Goal: Task Accomplishment & Management: Manage account settings

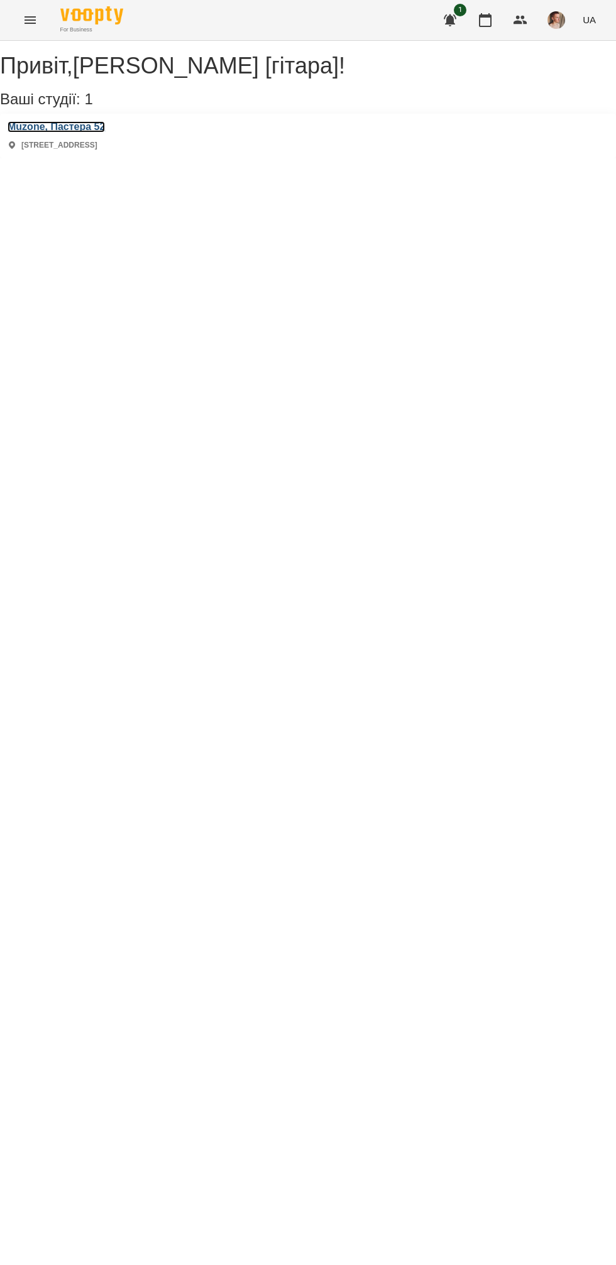
click at [105, 133] on h3 "Muzone, Пастера 52" at bounding box center [56, 126] width 97 height 11
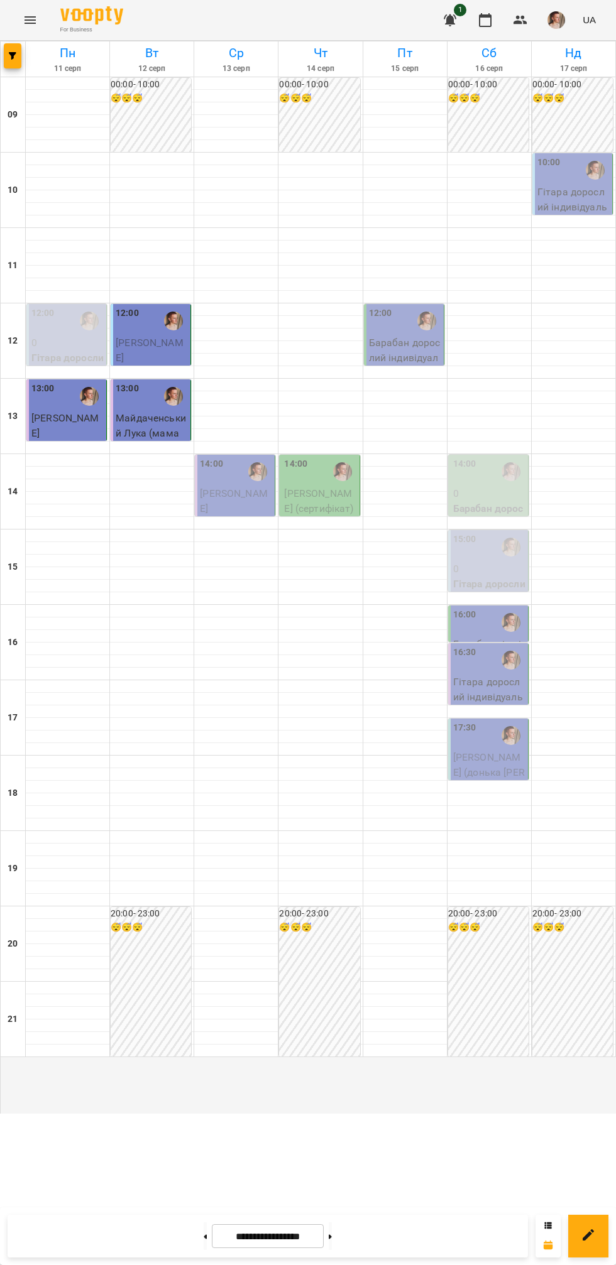
click at [223, 514] on span "[PERSON_NAME]" at bounding box center [234, 500] width 68 height 27
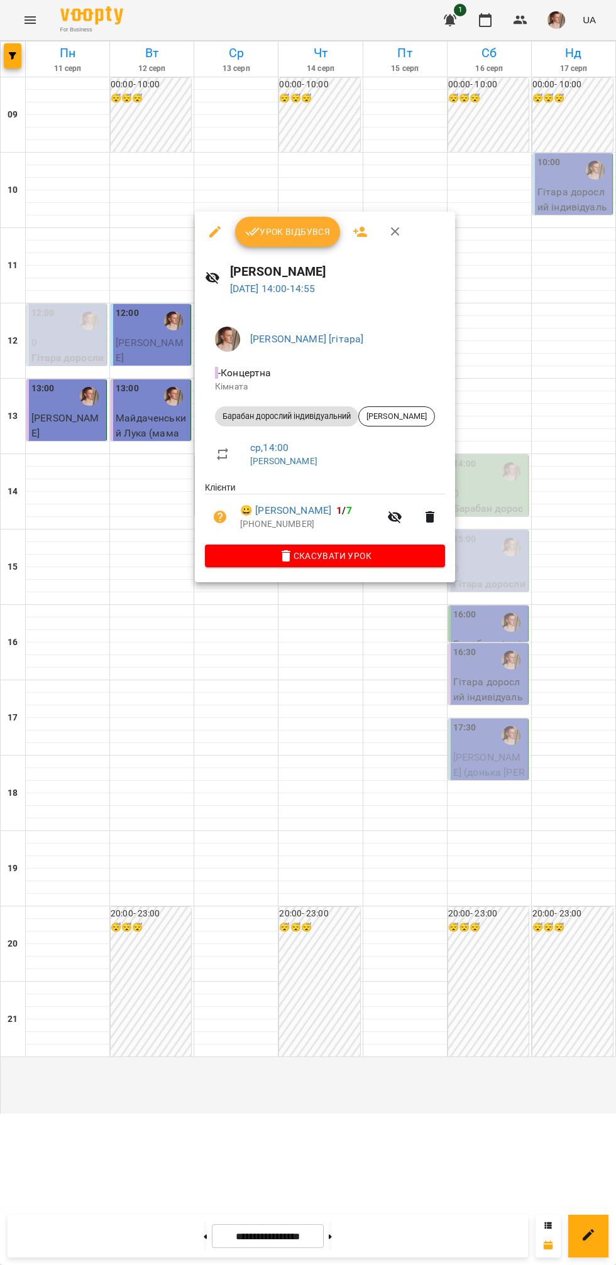
click at [108, 748] on div at bounding box center [308, 632] width 616 height 1265
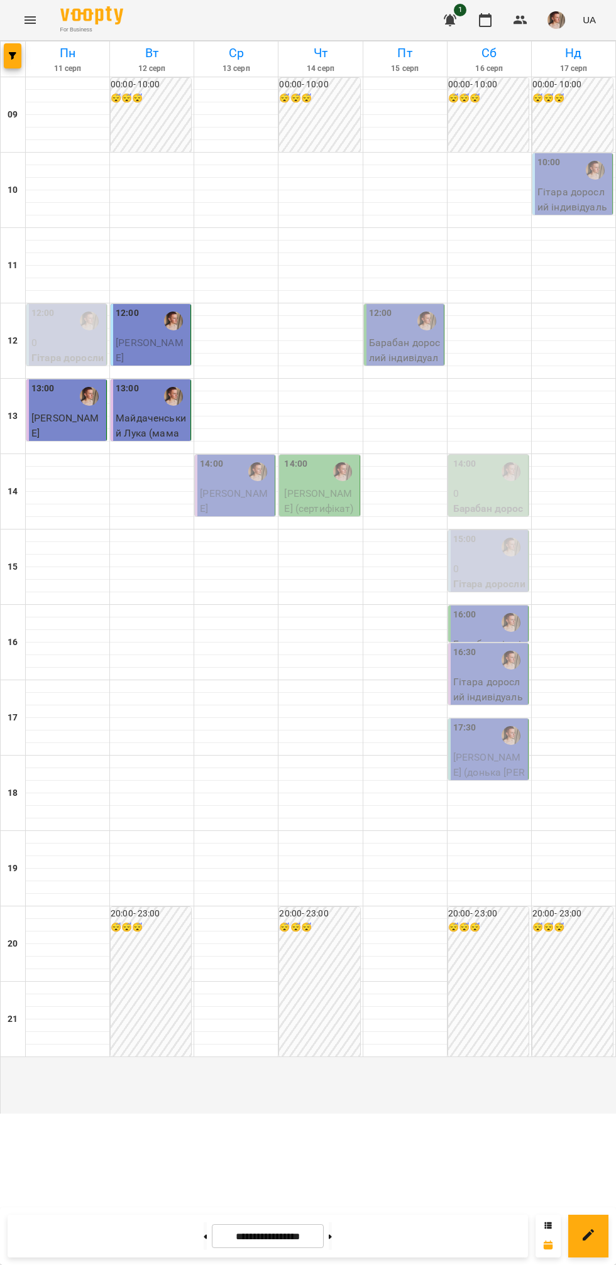
click at [216, 486] on div "14:00" at bounding box center [211, 471] width 23 height 29
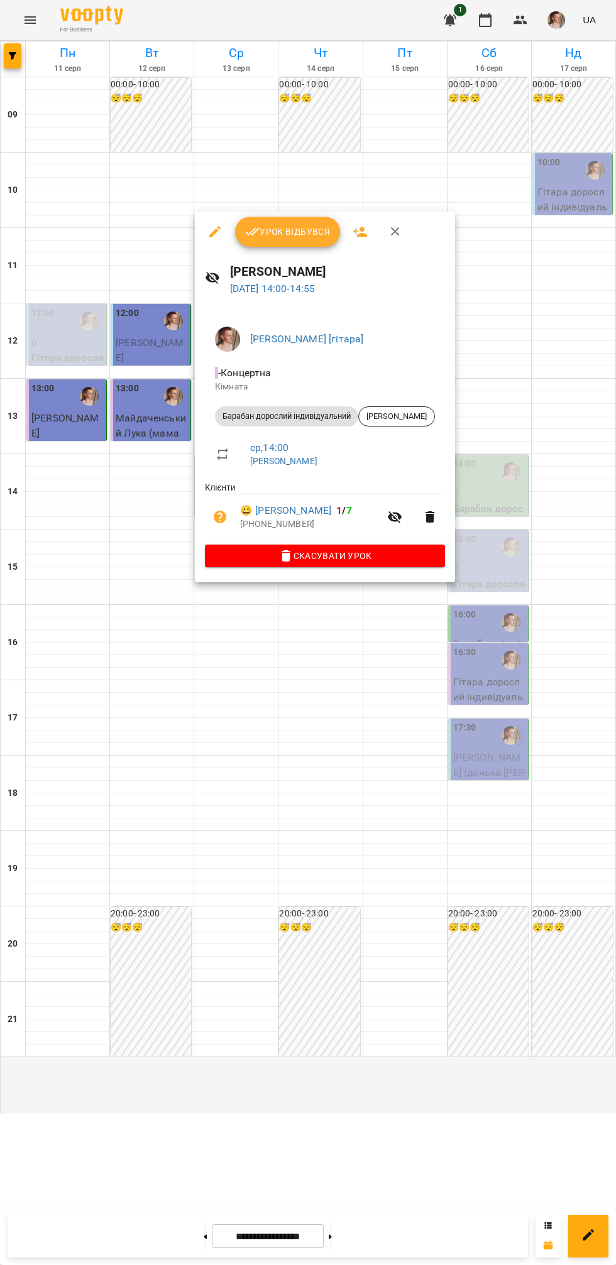
click at [282, 227] on span "Урок відбувся" at bounding box center [287, 231] width 85 height 15
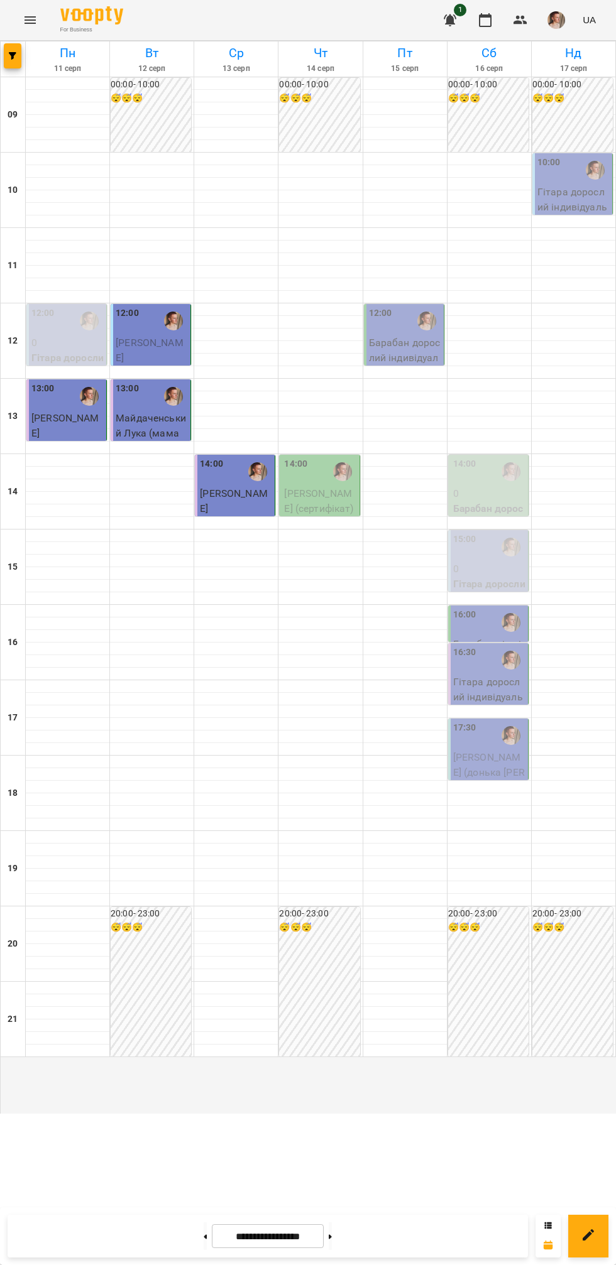
click at [329, 514] on span "[PERSON_NAME] (сертифікат)" at bounding box center [318, 500] width 69 height 27
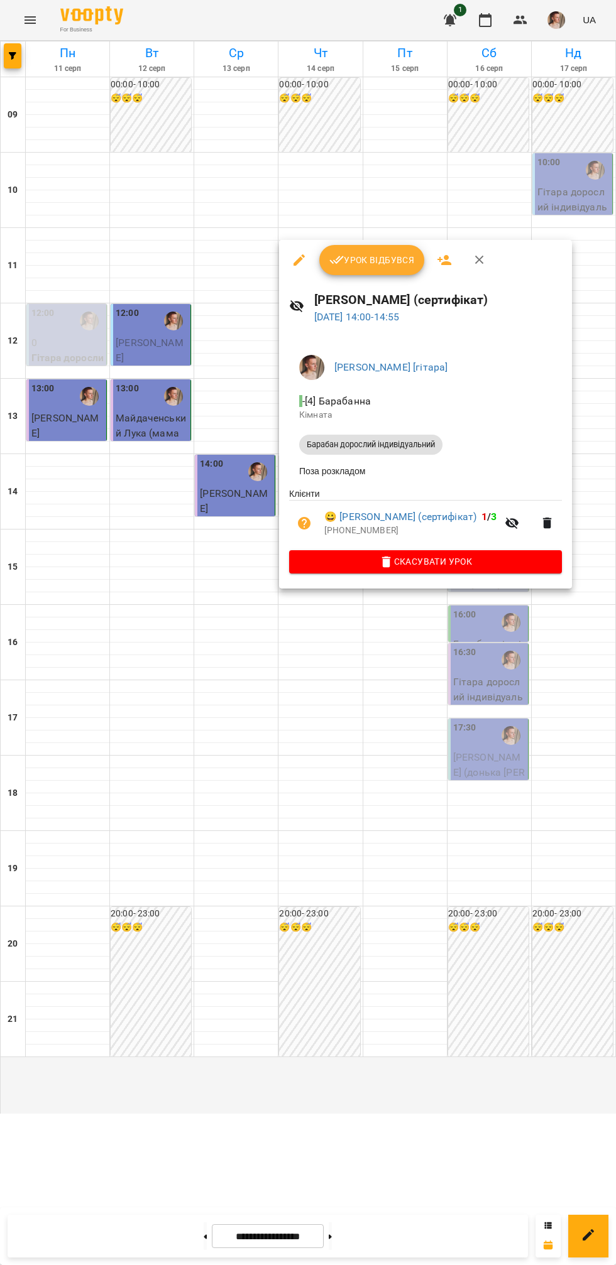
click at [374, 254] on span "Урок відбувся" at bounding box center [371, 260] width 85 height 15
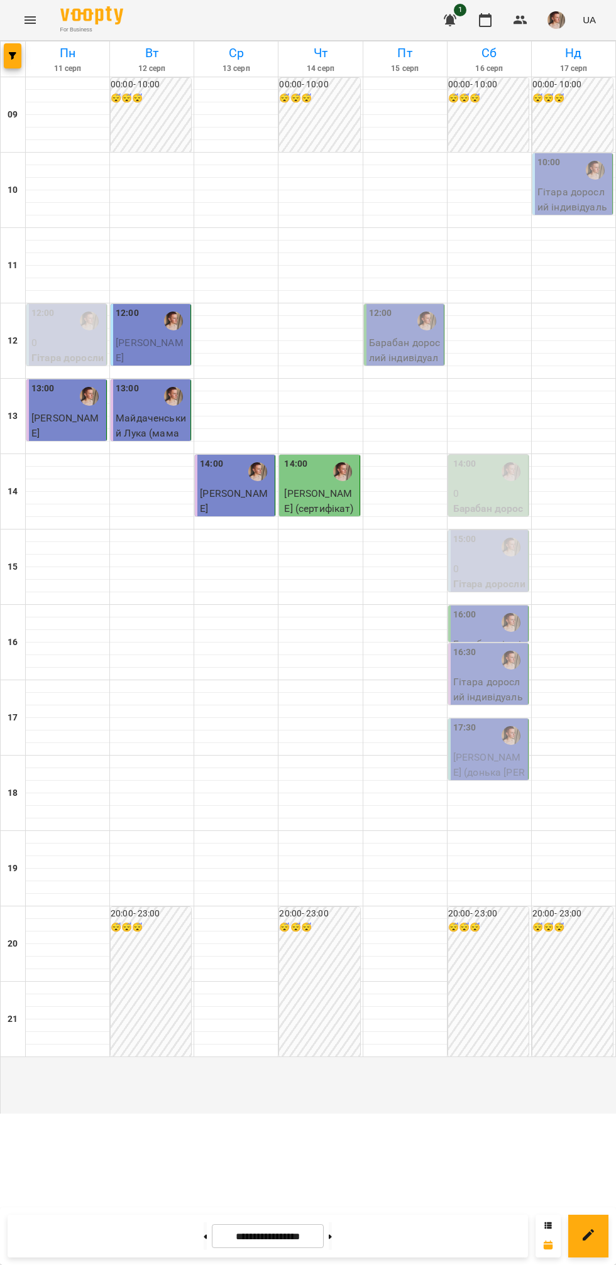
click at [224, 514] on span "[PERSON_NAME]" at bounding box center [234, 500] width 68 height 27
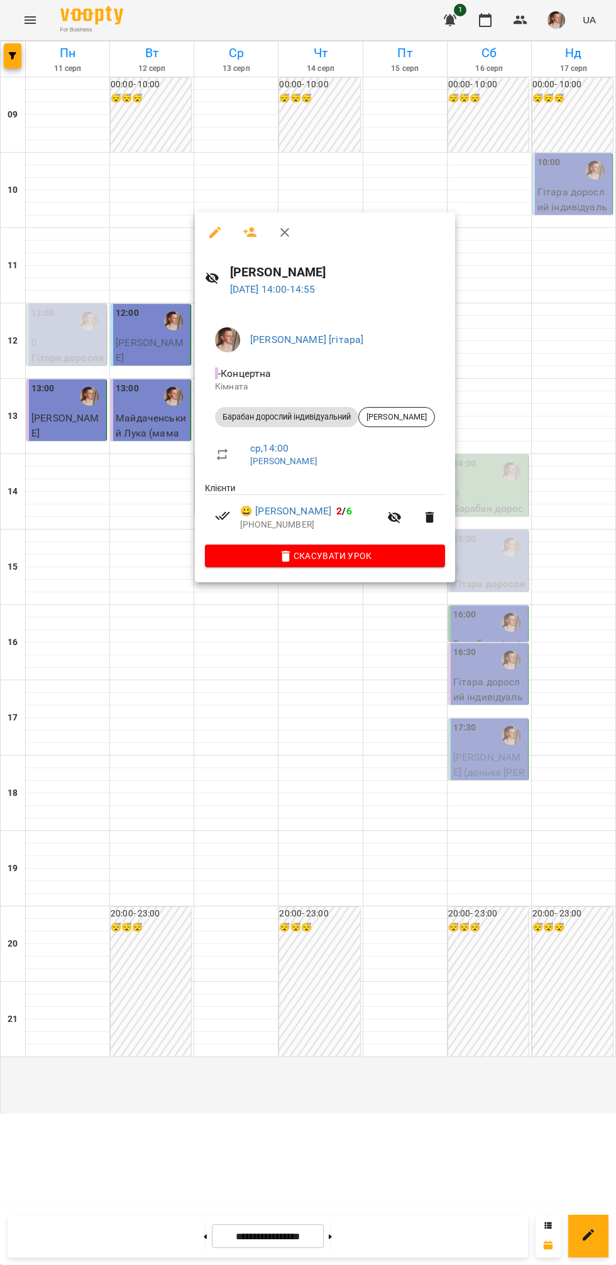
click at [259, 721] on div at bounding box center [308, 632] width 616 height 1265
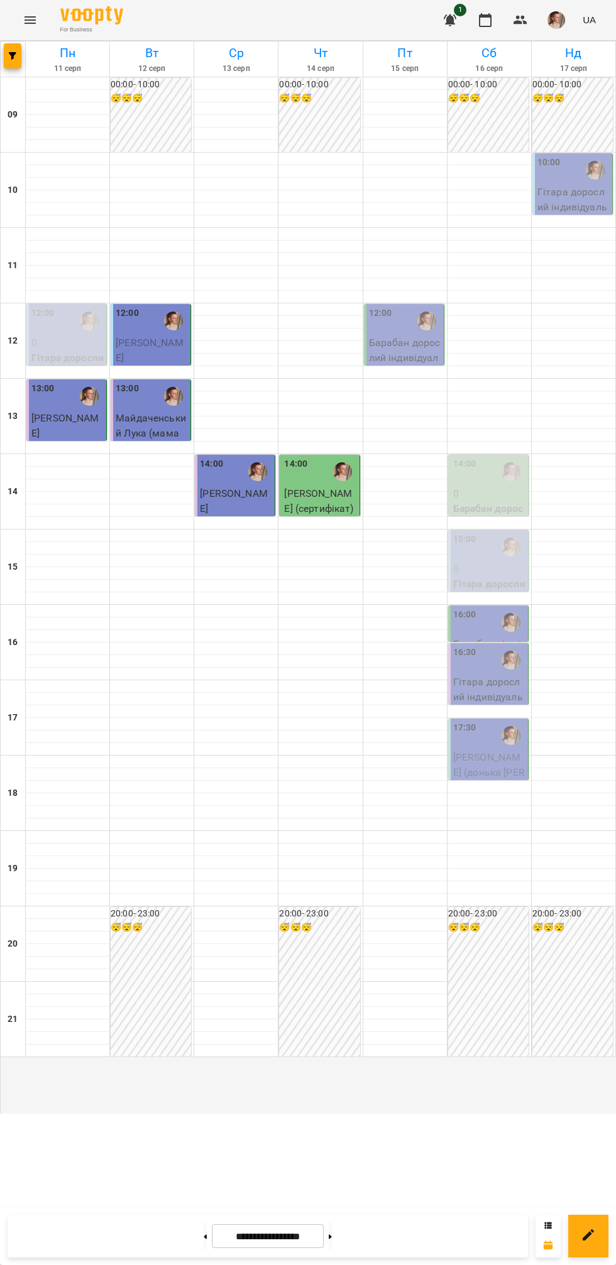
click at [410, 303] on div at bounding box center [405, 297] width 84 height 13
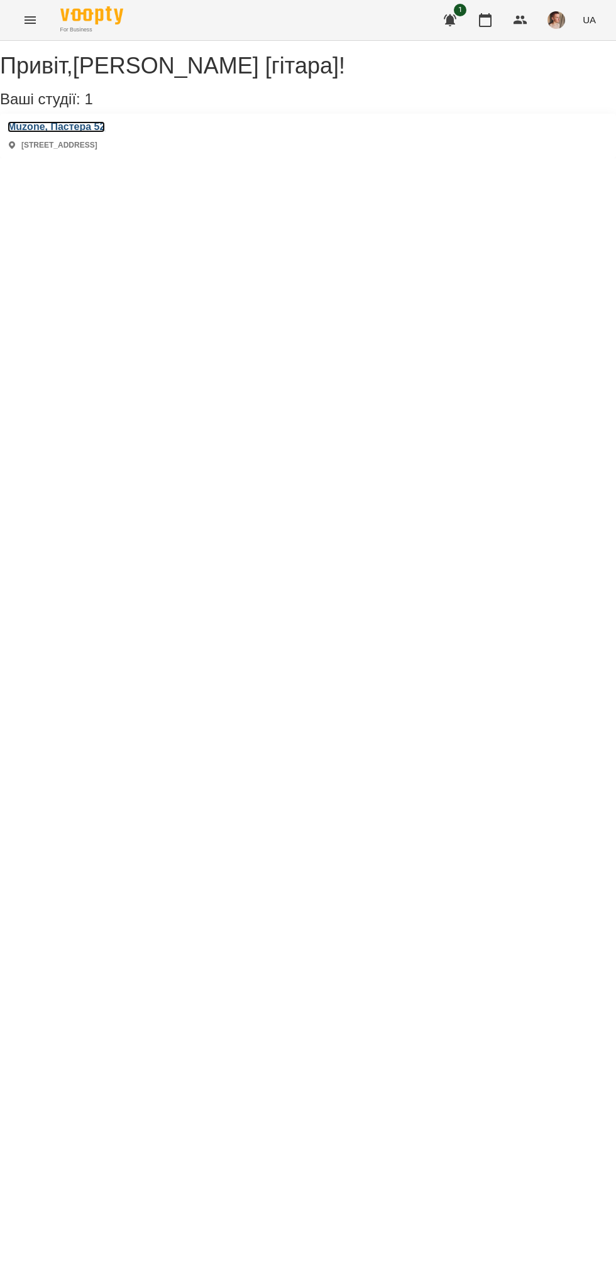
click at [53, 133] on h3 "Muzone, Пастера 52" at bounding box center [56, 126] width 97 height 11
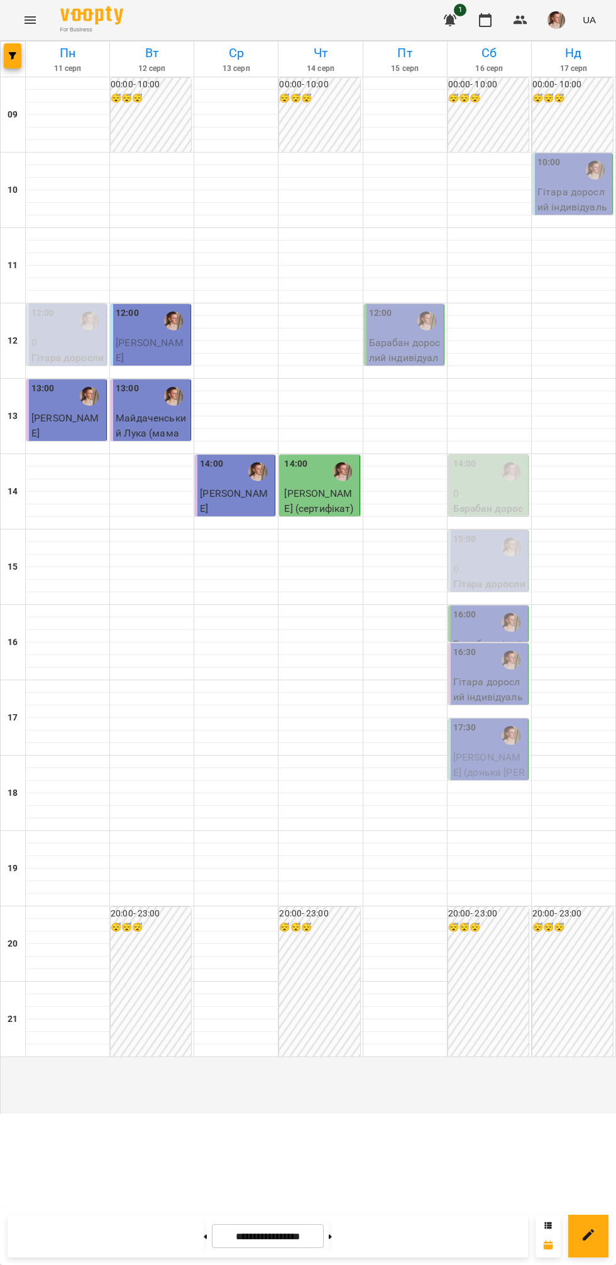
click at [379, 394] on p "Барабан дорослий індивідуальний - [PERSON_NAME]" at bounding box center [405, 364] width 72 height 59
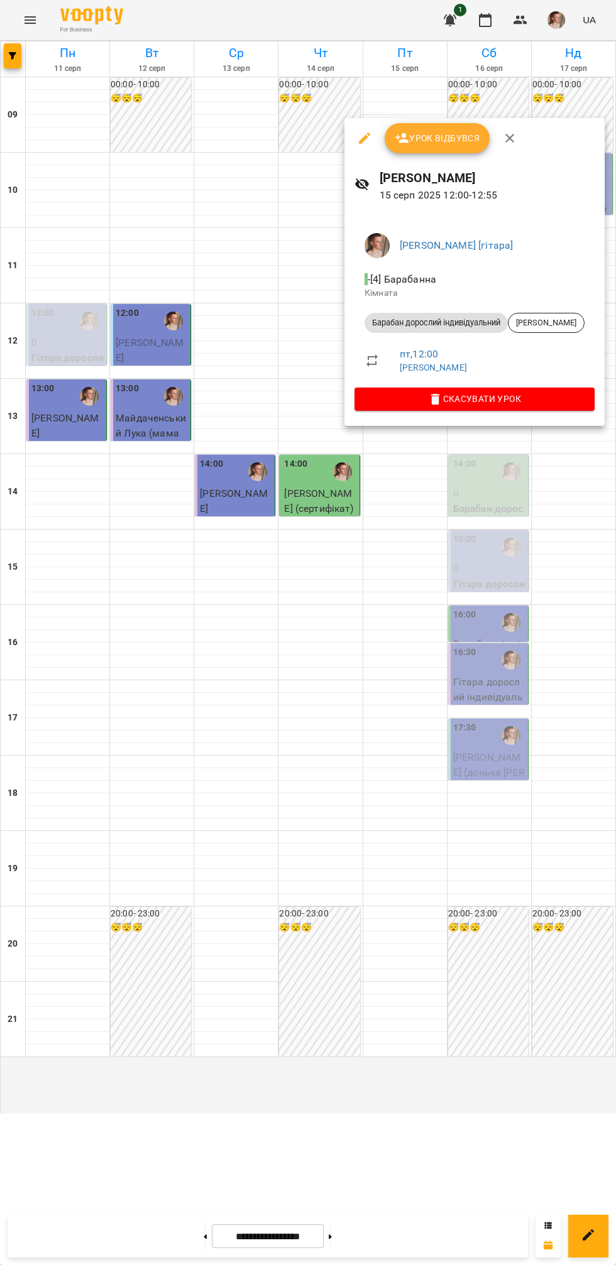
click at [277, 851] on div at bounding box center [308, 632] width 616 height 1265
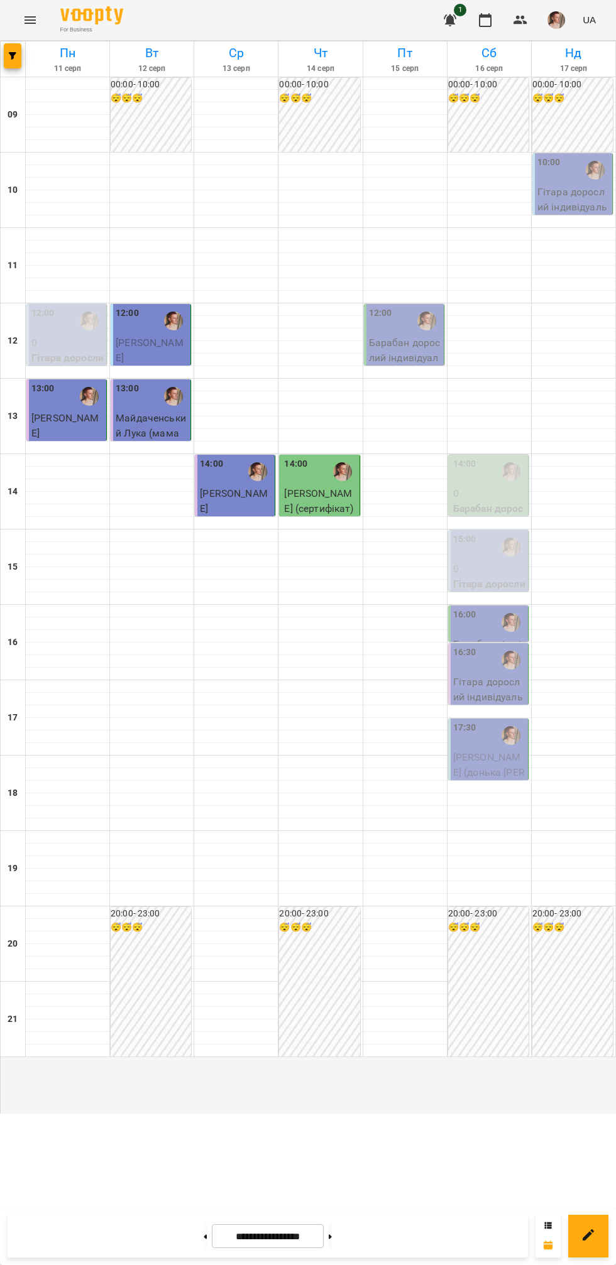
click at [509, 577] on p "0" at bounding box center [489, 569] width 72 height 15
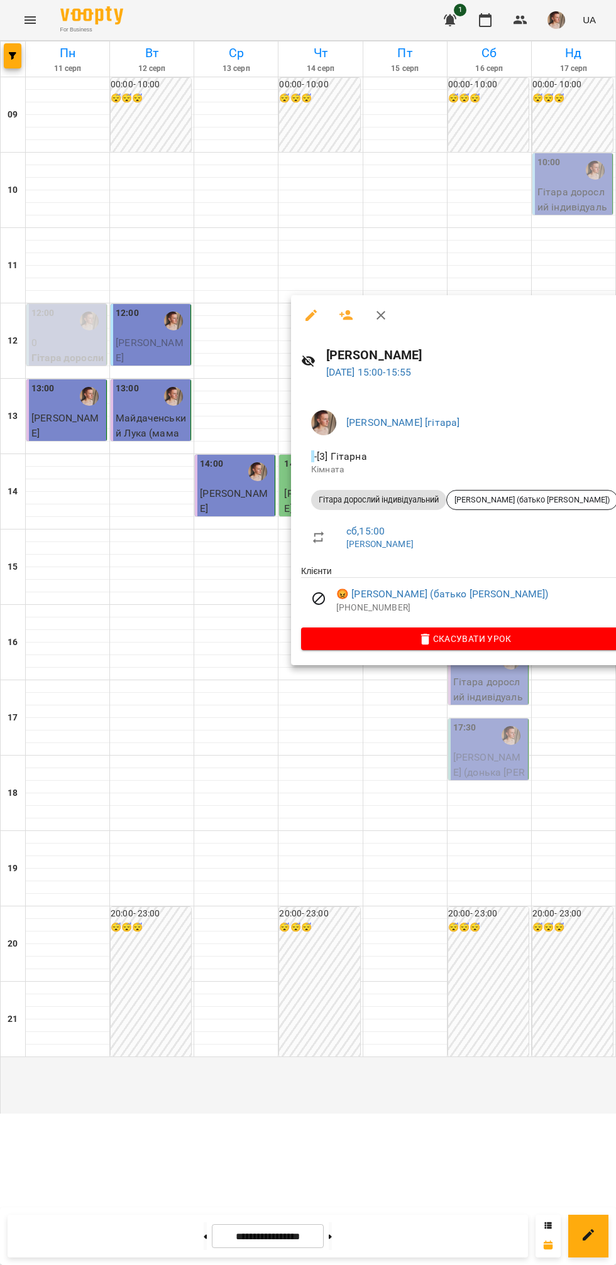
click at [327, 837] on div at bounding box center [308, 632] width 616 height 1265
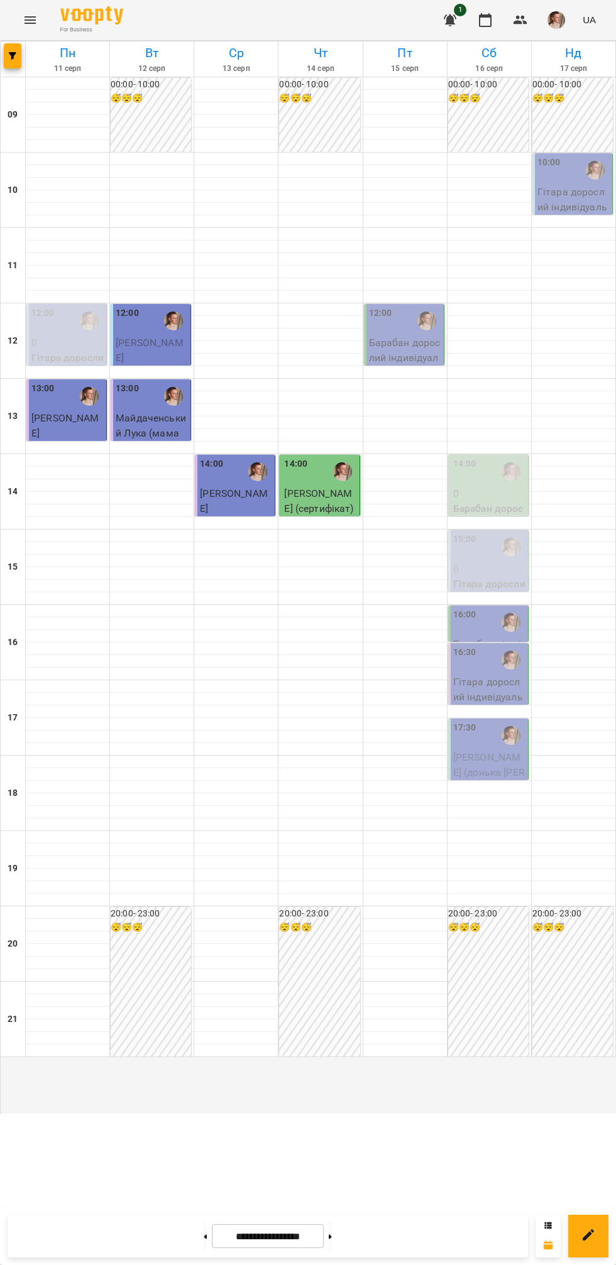
click at [332, 1237] on icon at bounding box center [330, 1236] width 3 height 4
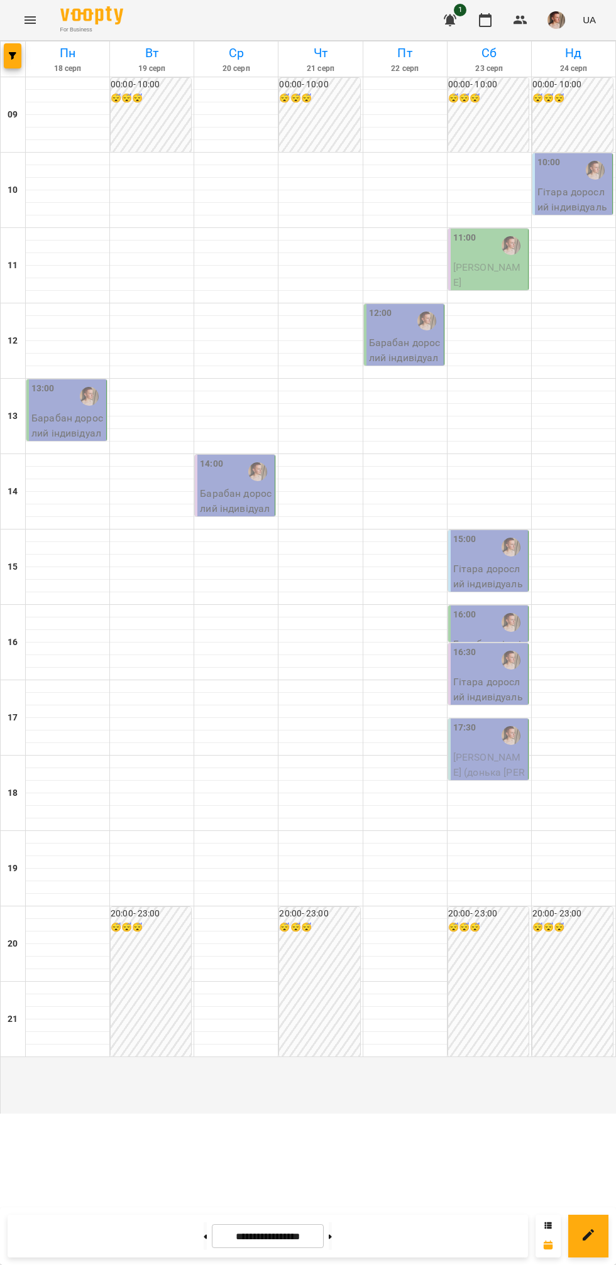
click at [204, 1229] on button at bounding box center [205, 1236] width 3 height 28
type input "**********"
